Goal: Information Seeking & Learning: Learn about a topic

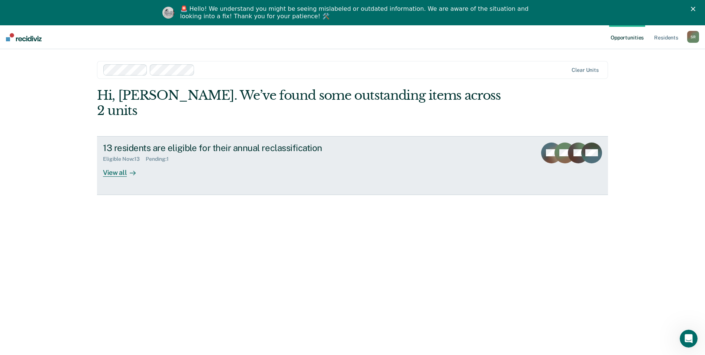
click at [111, 162] on div "View all" at bounding box center [124, 169] width 42 height 14
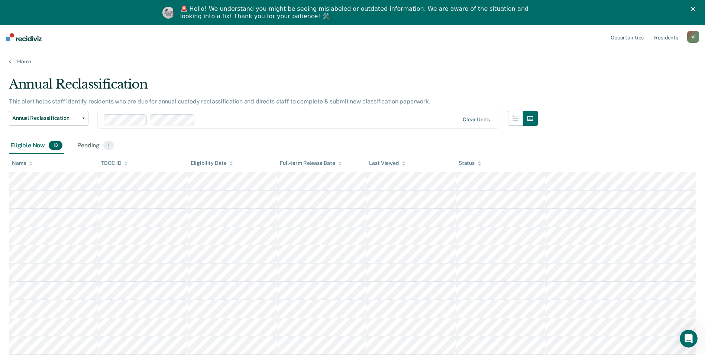
click at [222, 124] on div at bounding box center [328, 119] width 261 height 9
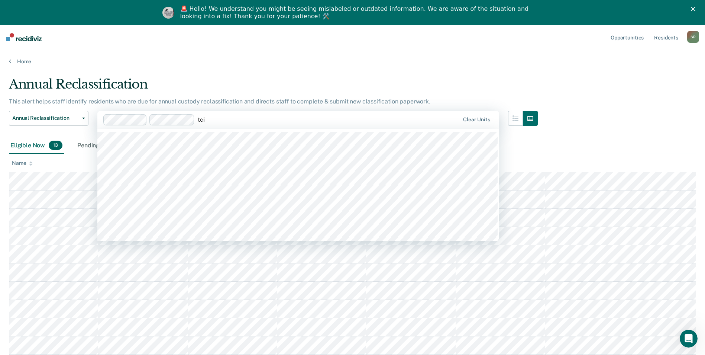
type input "tcix"
